Goal: Information Seeking & Learning: Learn about a topic

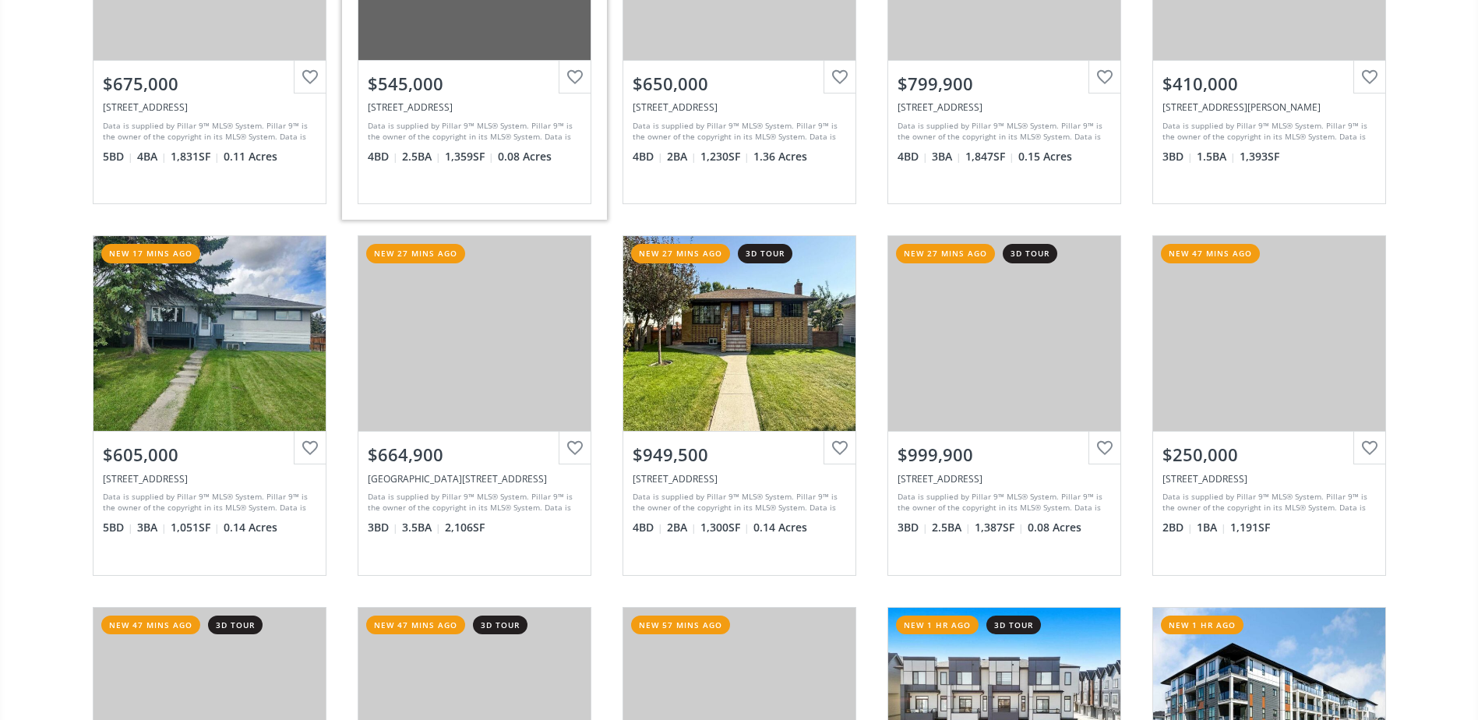
scroll to position [156, 0]
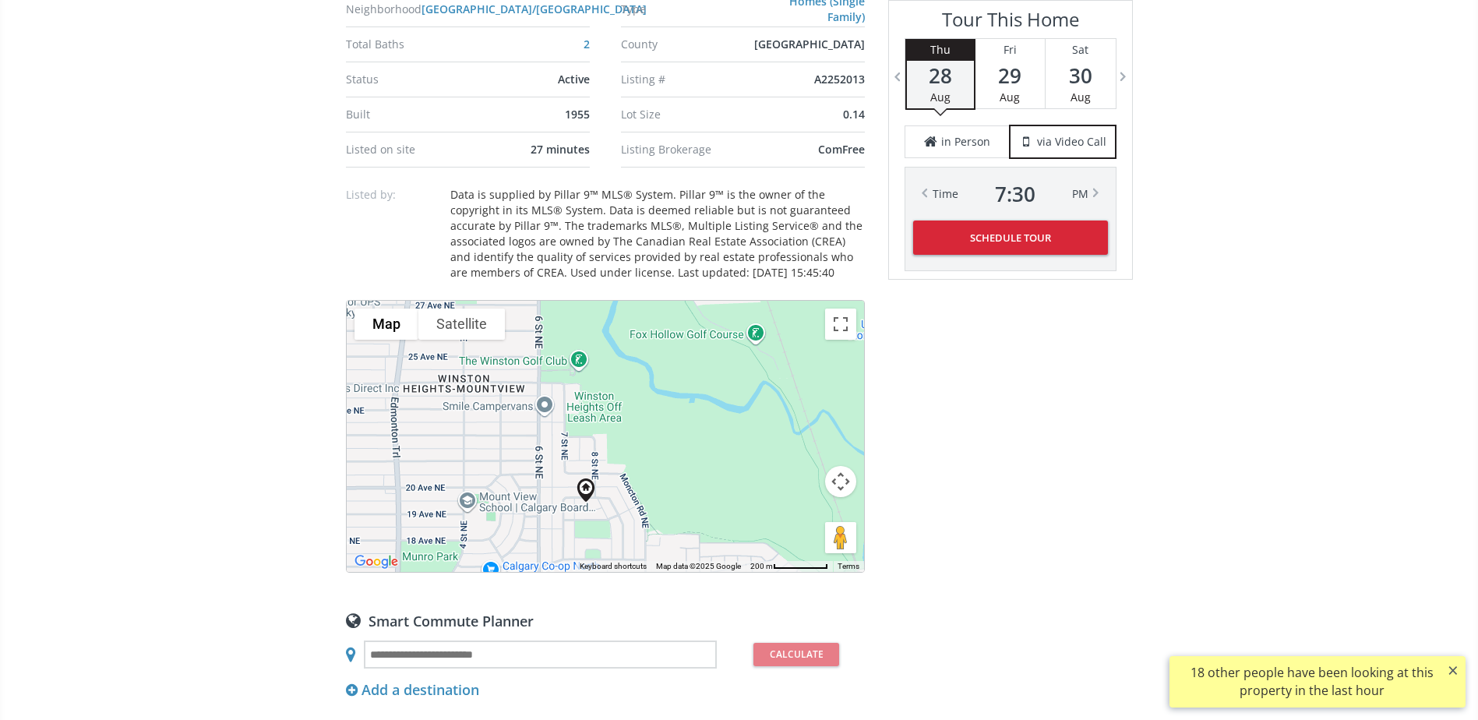
click at [680, 497] on div at bounding box center [605, 436] width 517 height 271
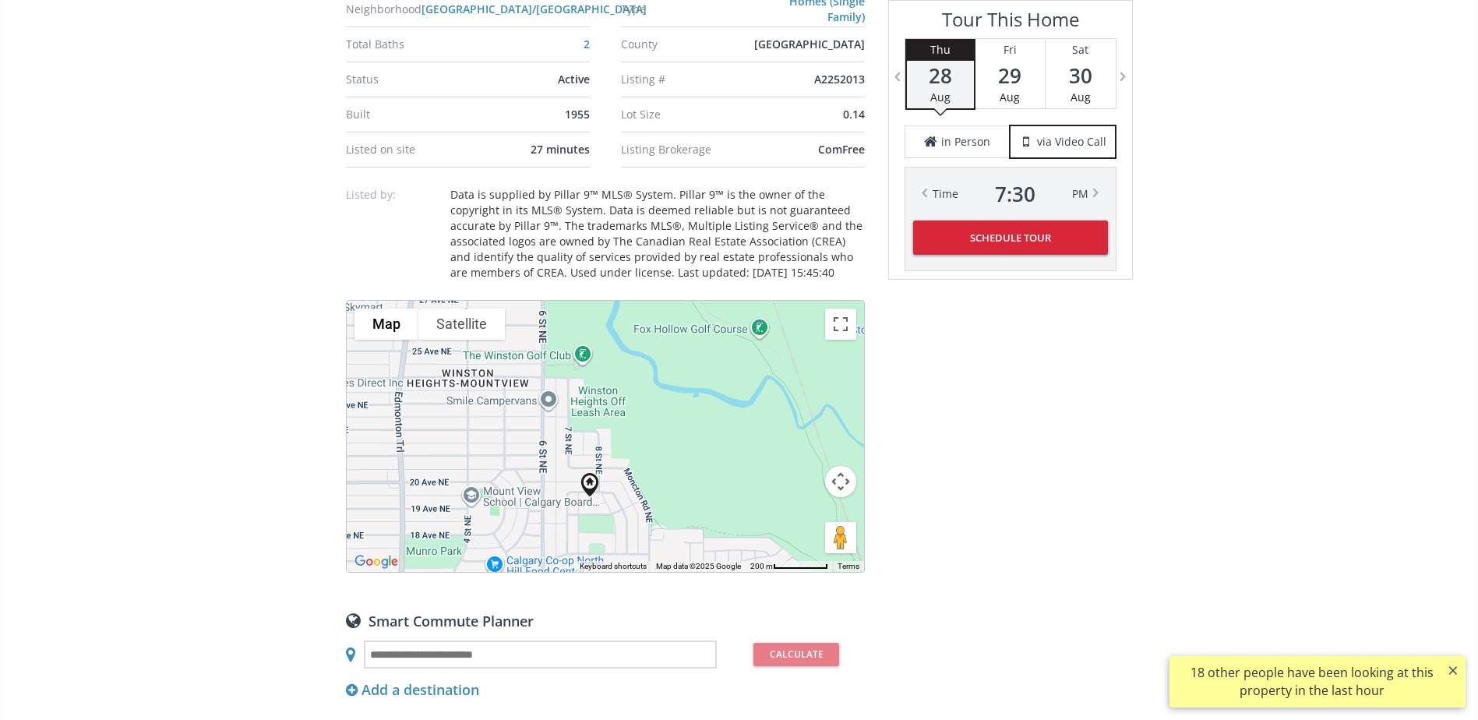
click at [835, 483] on button "Map camera controls" at bounding box center [840, 481] width 31 height 31
click at [803, 521] on button "Zoom out" at bounding box center [801, 520] width 31 height 31
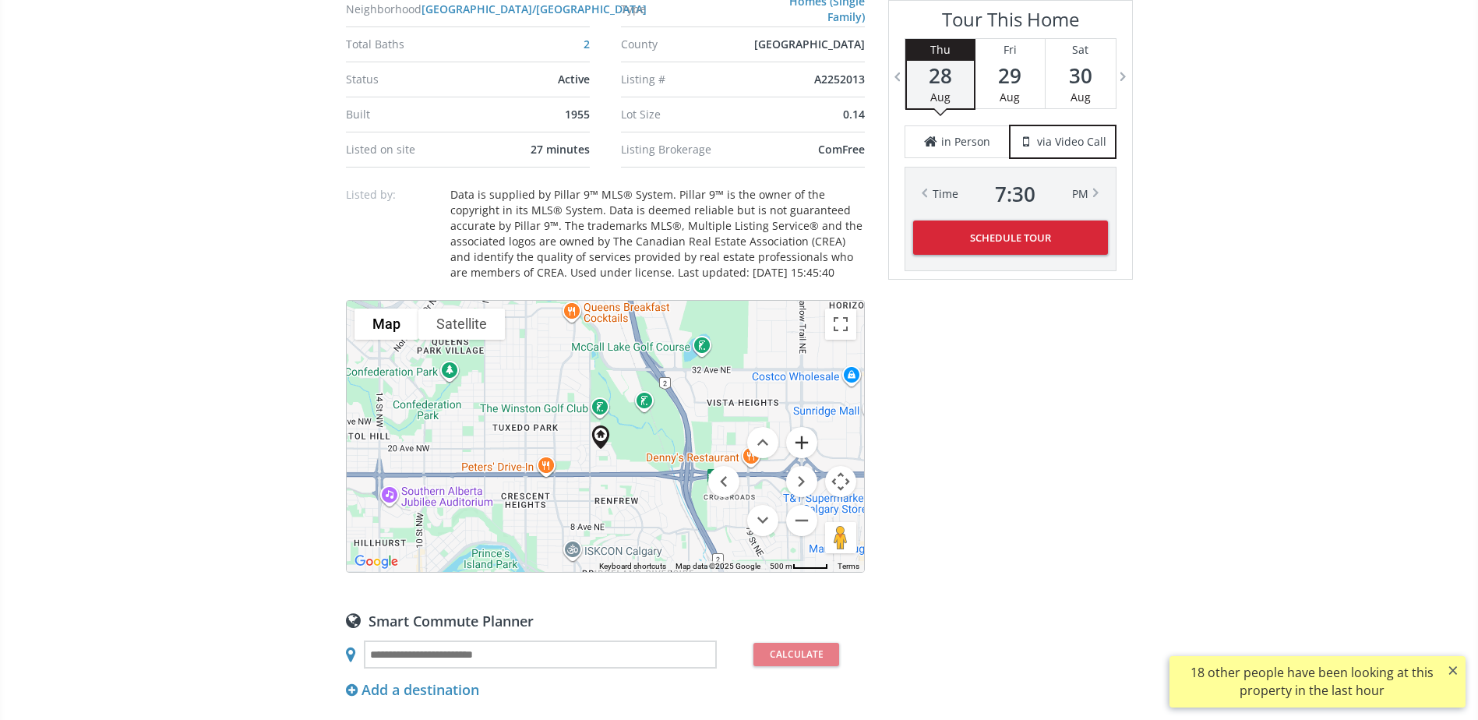
click at [801, 436] on button "Zoom in" at bounding box center [801, 442] width 31 height 31
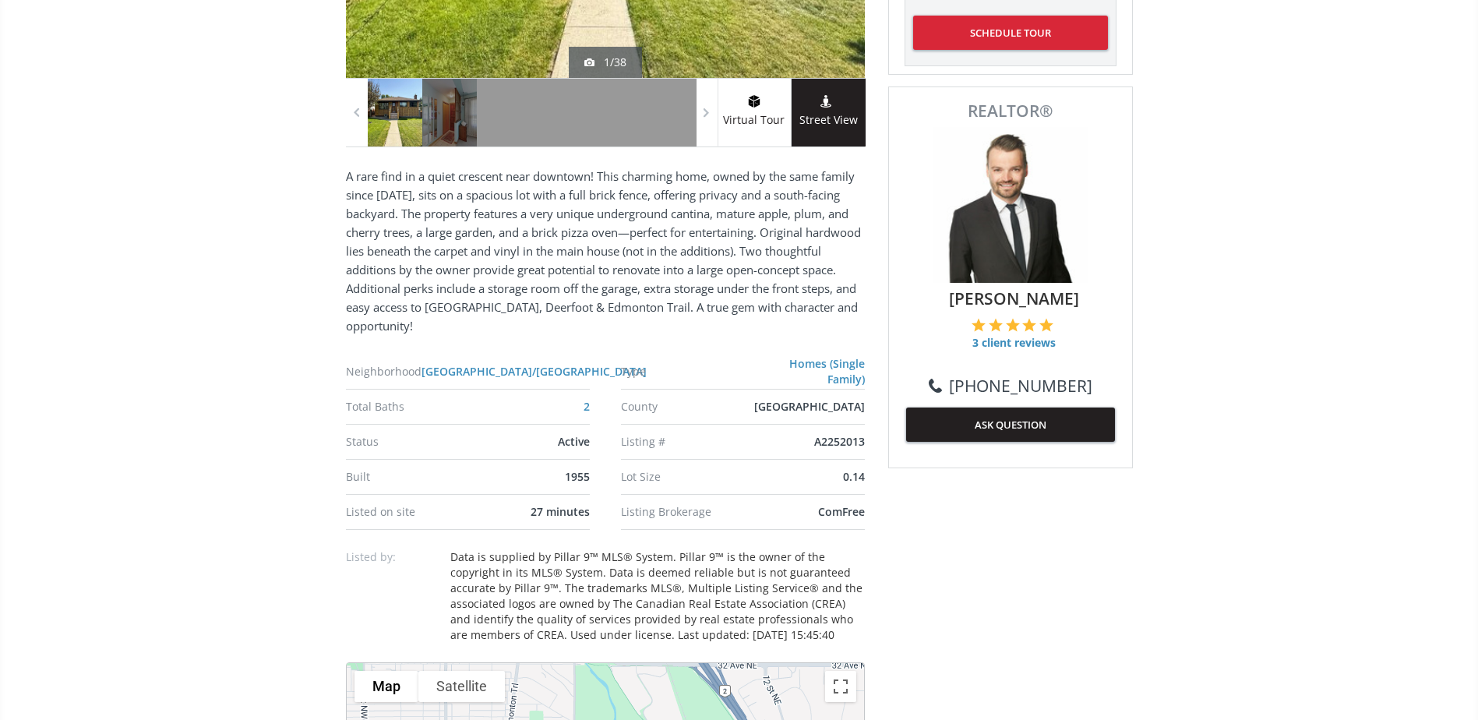
scroll to position [312, 0]
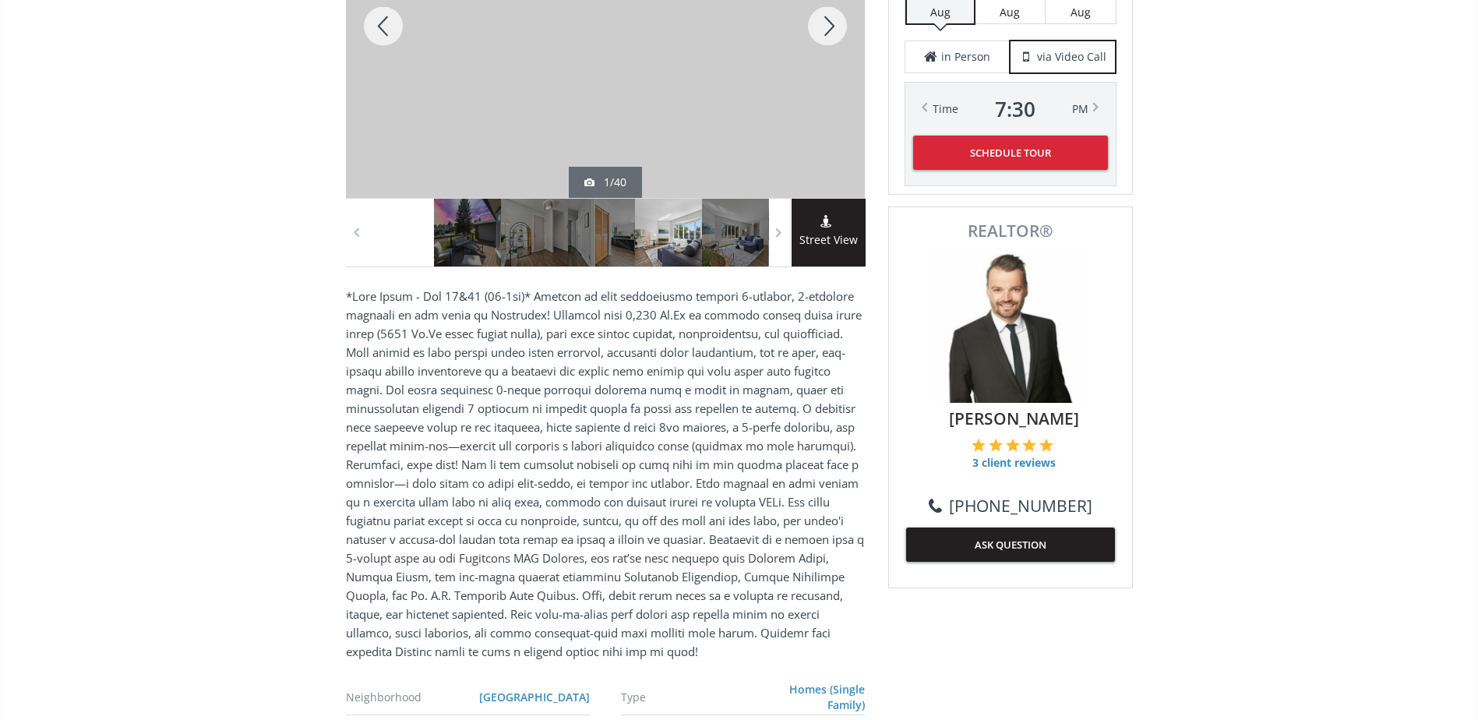
scroll to position [623, 0]
